Goal: Check status: Check status

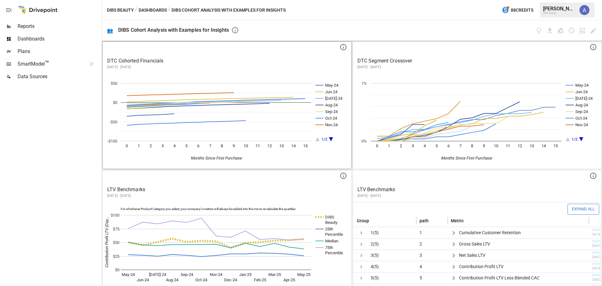
click at [210, 67] on p "[DATE] - [DATE]" at bounding box center [226, 67] width 239 height 5
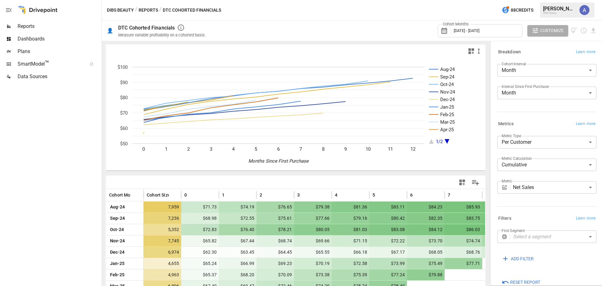
click at [479, 28] on span "[DATE] - [DATE]" at bounding box center [466, 30] width 26 height 5
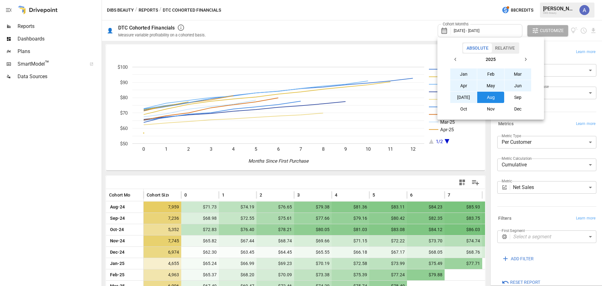
click at [492, 98] on button "Aug" at bounding box center [490, 97] width 27 height 11
click at [491, 95] on button "Aug" at bounding box center [490, 97] width 27 height 11
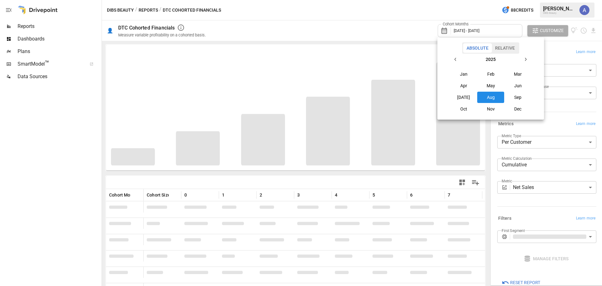
click at [418, 26] on div at bounding box center [301, 143] width 602 height 286
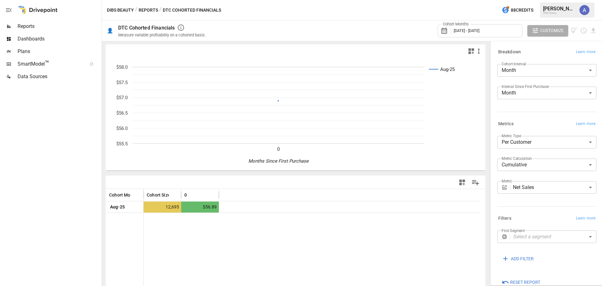
click at [485, 34] on div "Cohort Months [DATE] - [DATE]" at bounding box center [480, 30] width 85 height 13
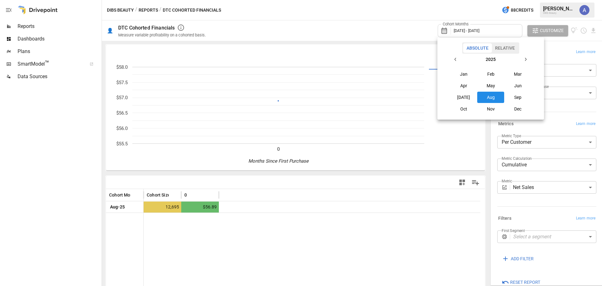
click at [496, 47] on button "Relative" at bounding box center [504, 47] width 27 height 9
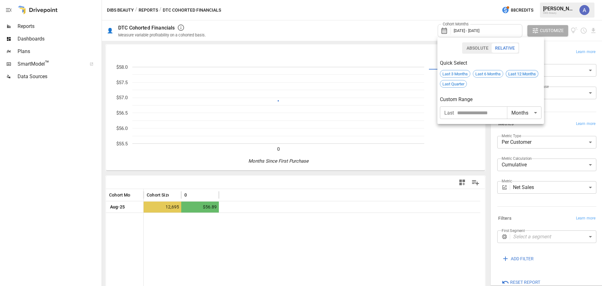
click at [524, 73] on span "Last 12 Months" at bounding box center [522, 73] width 32 height 5
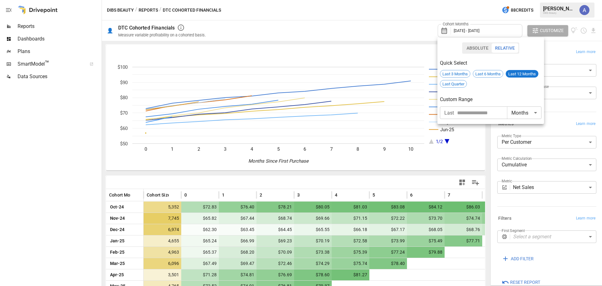
click at [562, 47] on div at bounding box center [301, 143] width 602 height 286
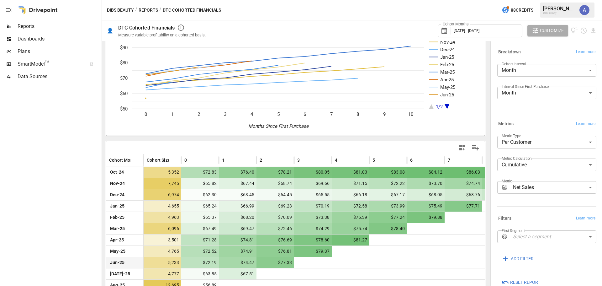
scroll to position [48, 0]
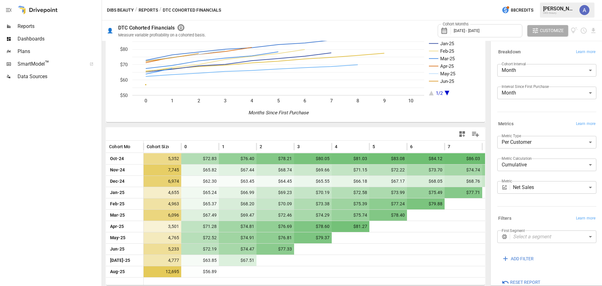
click at [184, 28] on icon "button" at bounding box center [181, 28] width 8 height 8
click at [304, 23] on div "Cohort Months [DATE] - [DATE] Customize" at bounding box center [405, 30] width 384 height 20
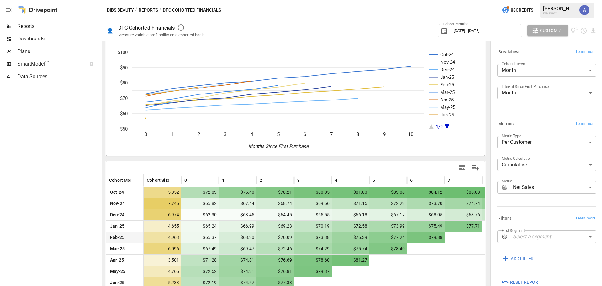
scroll to position [0, 0]
